Goal: Use online tool/utility: Use online tool/utility

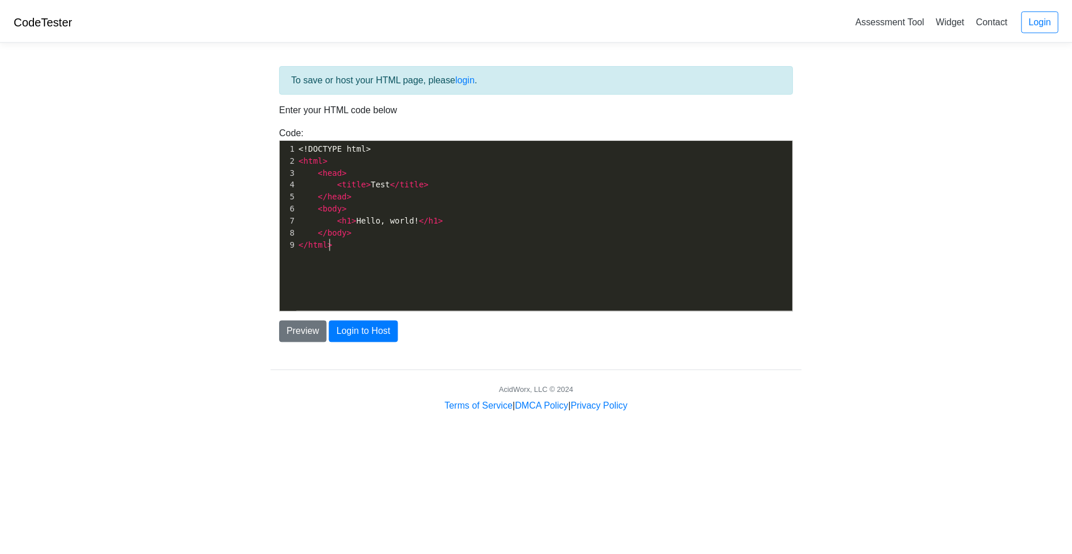
scroll to position [4, 0]
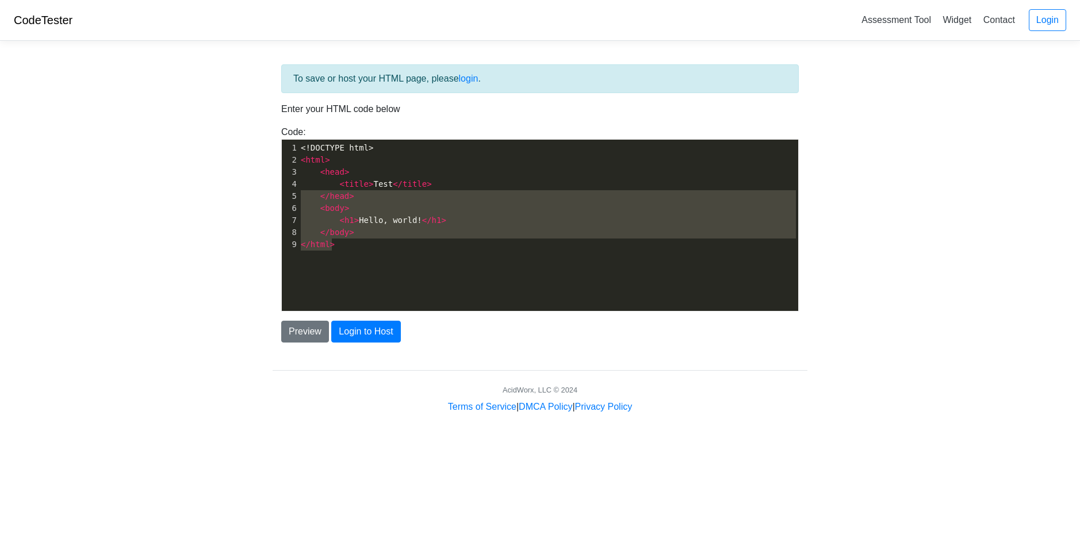
type textarea "<html> <head> <title>Test</title> </head> <body> <h1>Hello, world!</h1> </body>…"
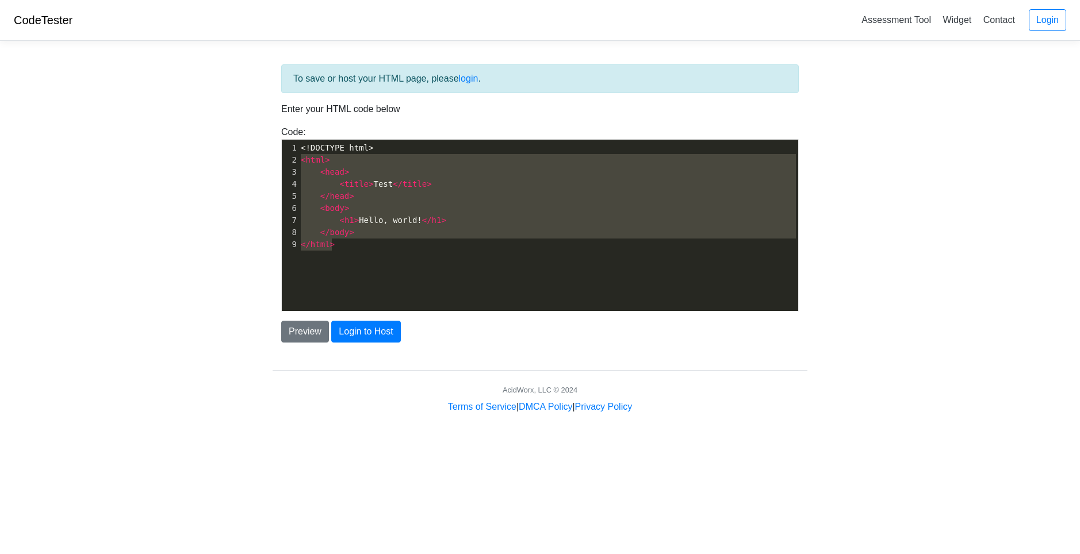
drag, startPoint x: 362, startPoint y: 258, endPoint x: 245, endPoint y: 158, distance: 154.2
click at [245, 158] on body "CodeTester Assessment Tool Widget Contact Login To save or host your HTML page,…" at bounding box center [540, 207] width 1080 height 414
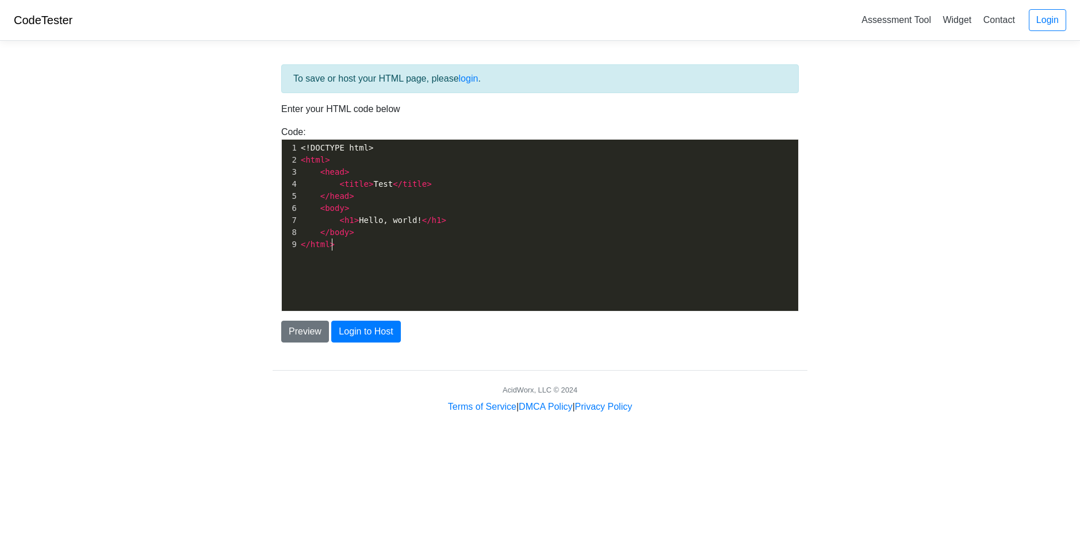
click at [368, 249] on pre "</ html >" at bounding box center [553, 245] width 508 height 12
type textarea "<!DOCTYPE html> <html> <head> <title>Test</title> </head> <body> <h1>Hello, wor…"
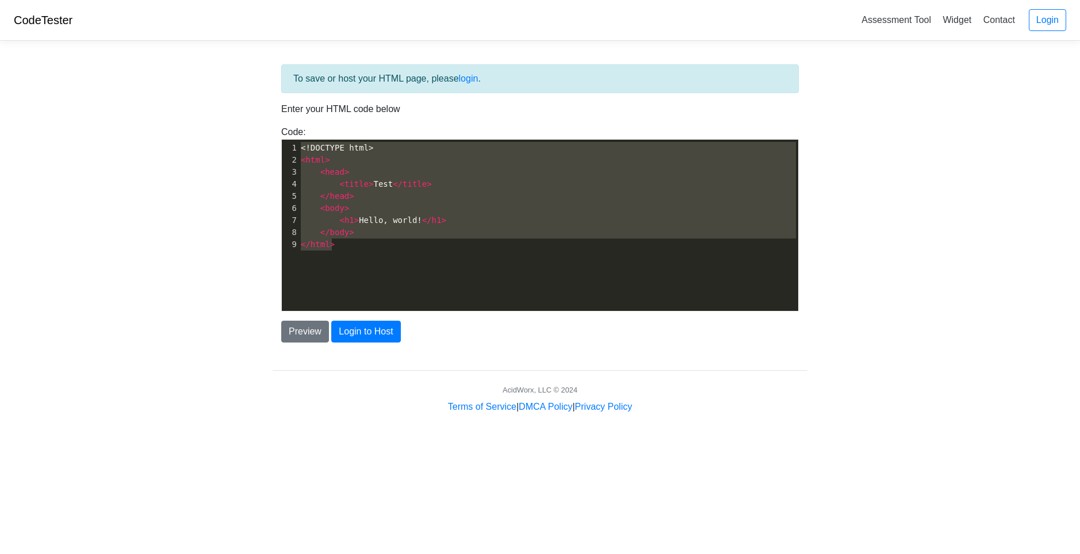
drag, startPoint x: 352, startPoint y: 252, endPoint x: 246, endPoint y: 87, distance: 196.4
click at [246, 87] on body "CodeTester Assessment Tool Widget Contact Login To save or host your HTML page,…" at bounding box center [540, 207] width 1080 height 414
click at [358, 229] on pre "</ body >" at bounding box center [553, 233] width 508 height 12
type textarea "<html> <head> <title>Test</title> </head> <body> <h1>Hello, world!</h1> </body>…"
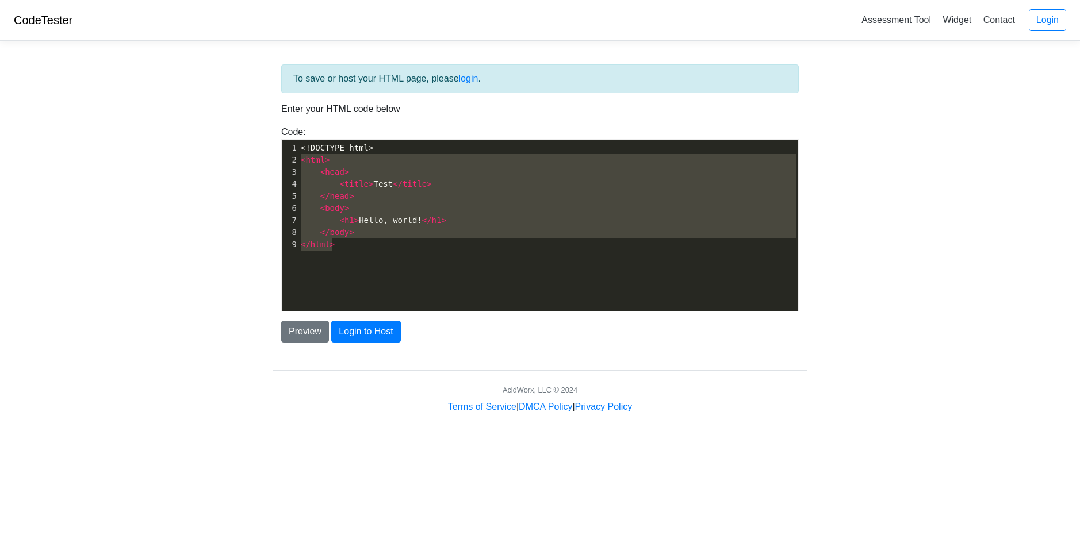
drag, startPoint x: 360, startPoint y: 242, endPoint x: 281, endPoint y: 162, distance: 113.1
click at [281, 162] on div "Code: <!DOCTYPE html> <html> <head> <title>Test</title> </head> <body> <h1>Hell…" at bounding box center [540, 218] width 535 height 186
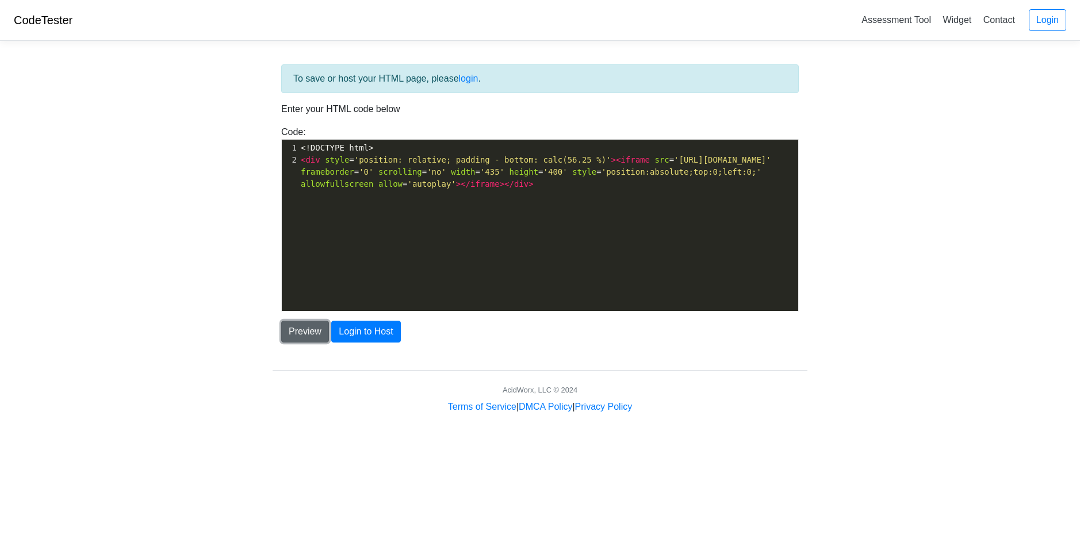
click at [313, 333] on button "Preview" at bounding box center [305, 332] width 48 height 22
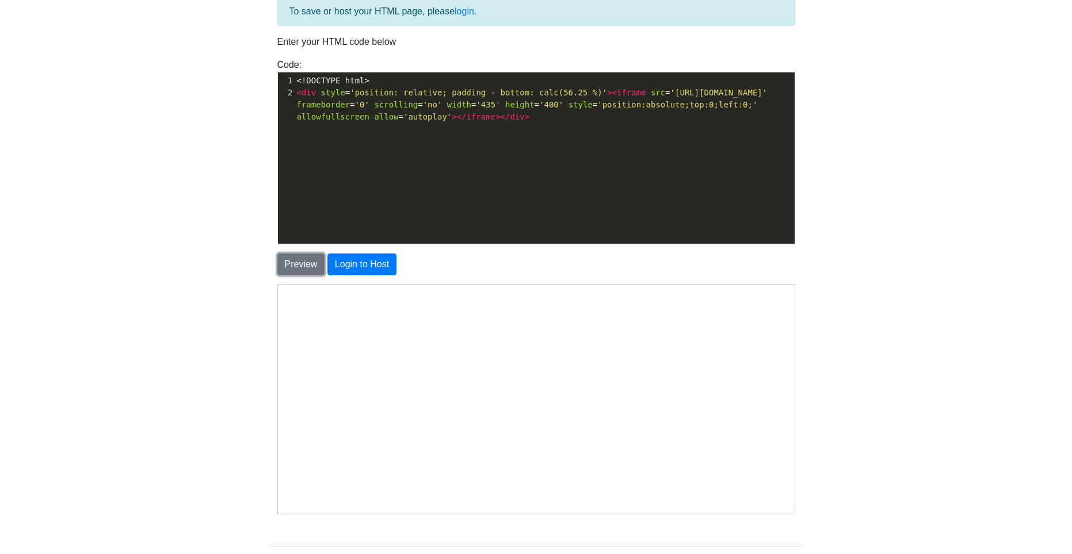
scroll to position [130, 0]
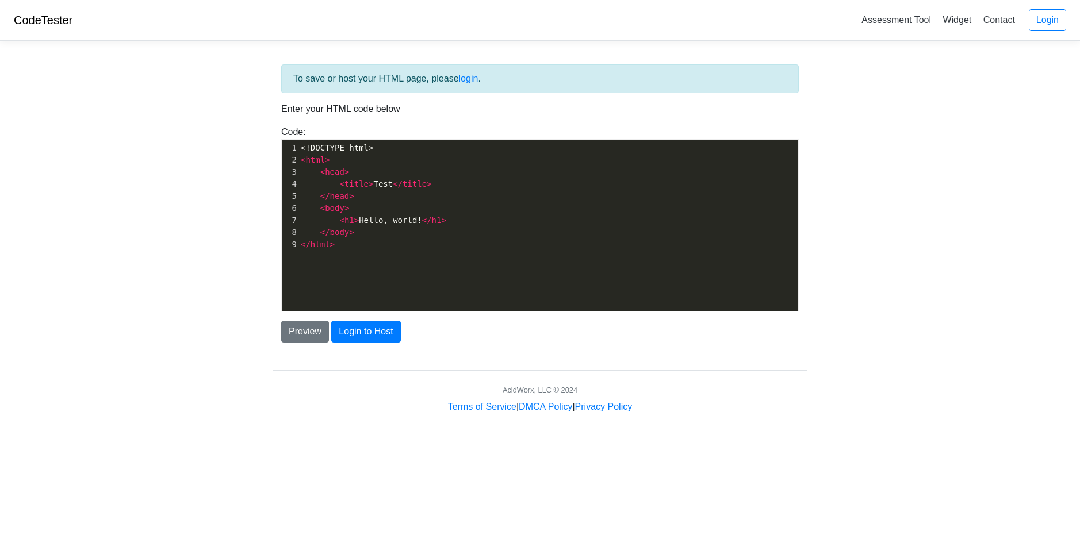
scroll to position [4, 30]
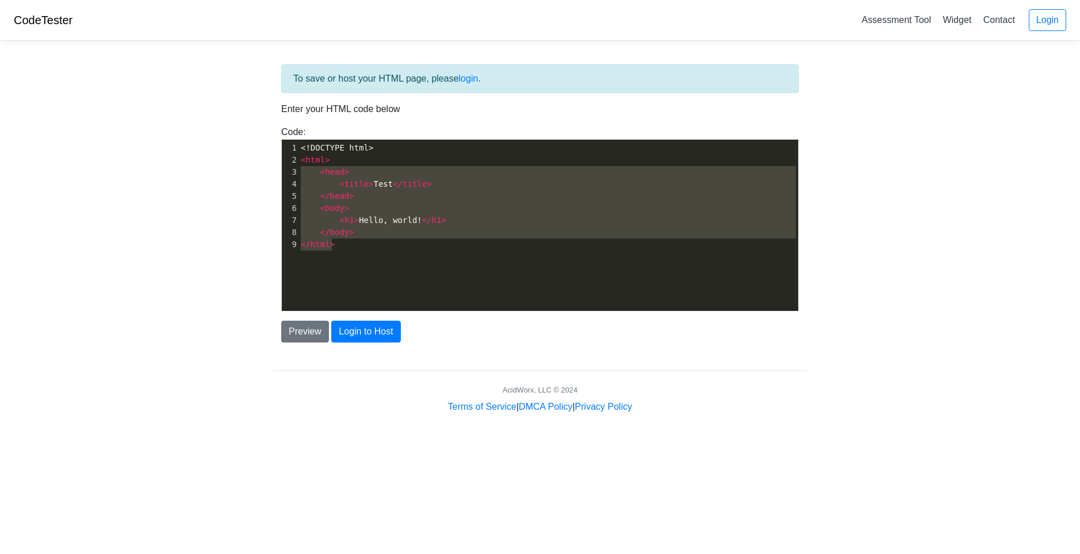
type textarea "<html> <head> <title>Test</title> </head> <body> <h1>Hello, world!</h1> </body>…"
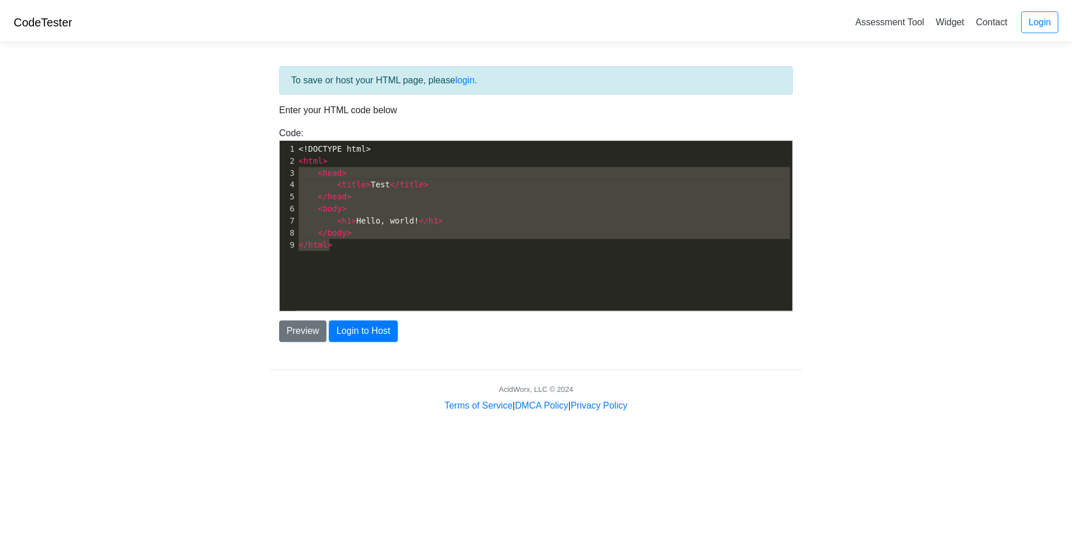
scroll to position [87, 0]
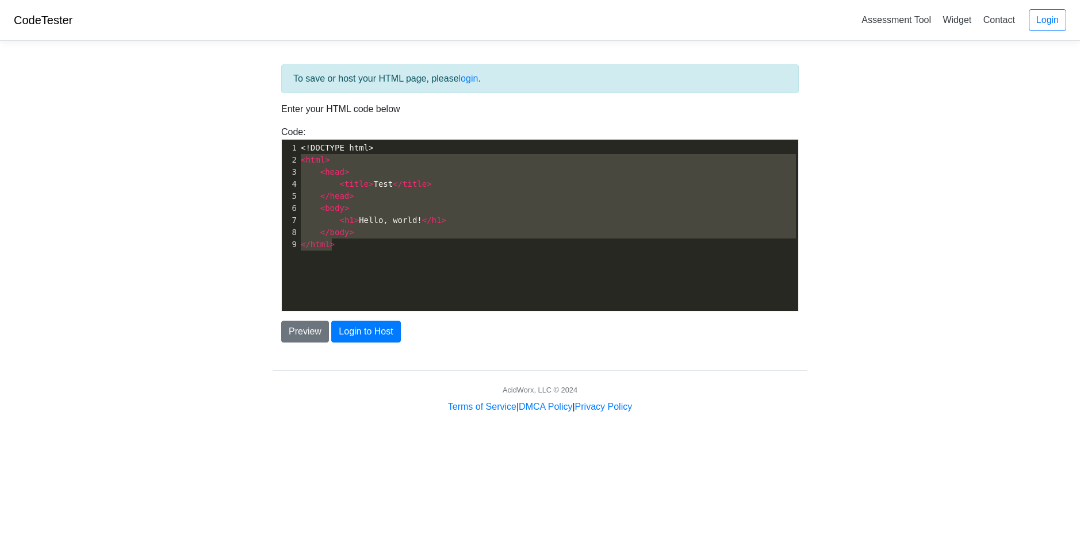
drag, startPoint x: 356, startPoint y: 250, endPoint x: 283, endPoint y: 160, distance: 115.7
click at [299, 160] on div "1 <!DOCTYPE html> 2 < html > 3 < head > 4 < title > Test </ title > 5 </ head >…" at bounding box center [553, 196] width 508 height 109
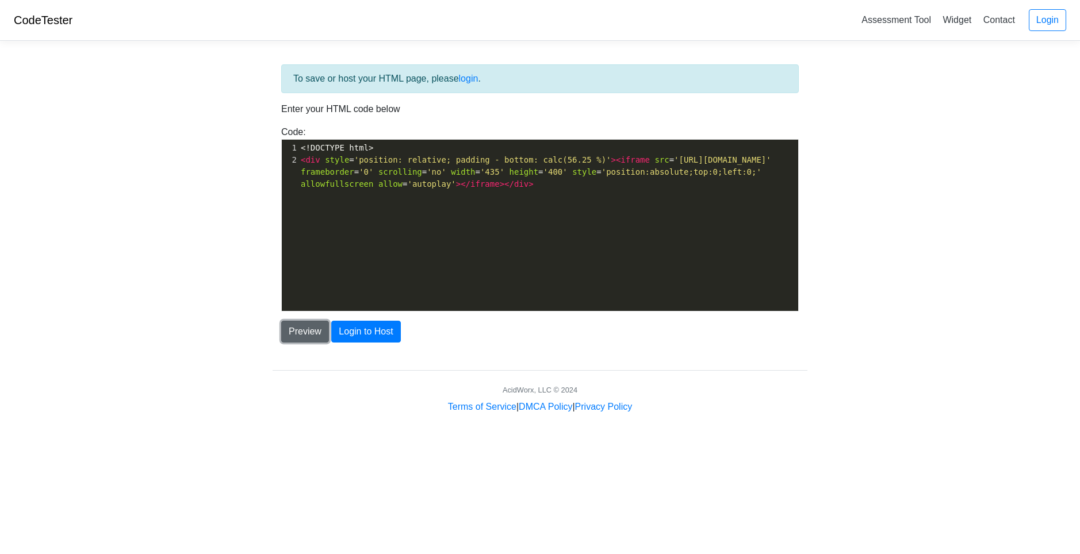
click at [308, 328] on button "Preview" at bounding box center [305, 332] width 48 height 22
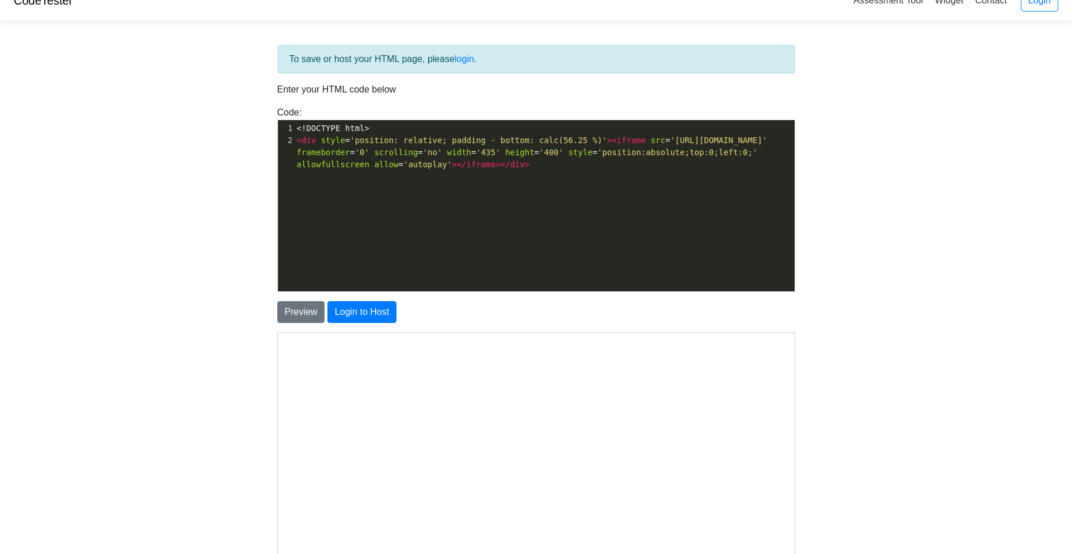
scroll to position [15, 0]
